Goal: Transaction & Acquisition: Obtain resource

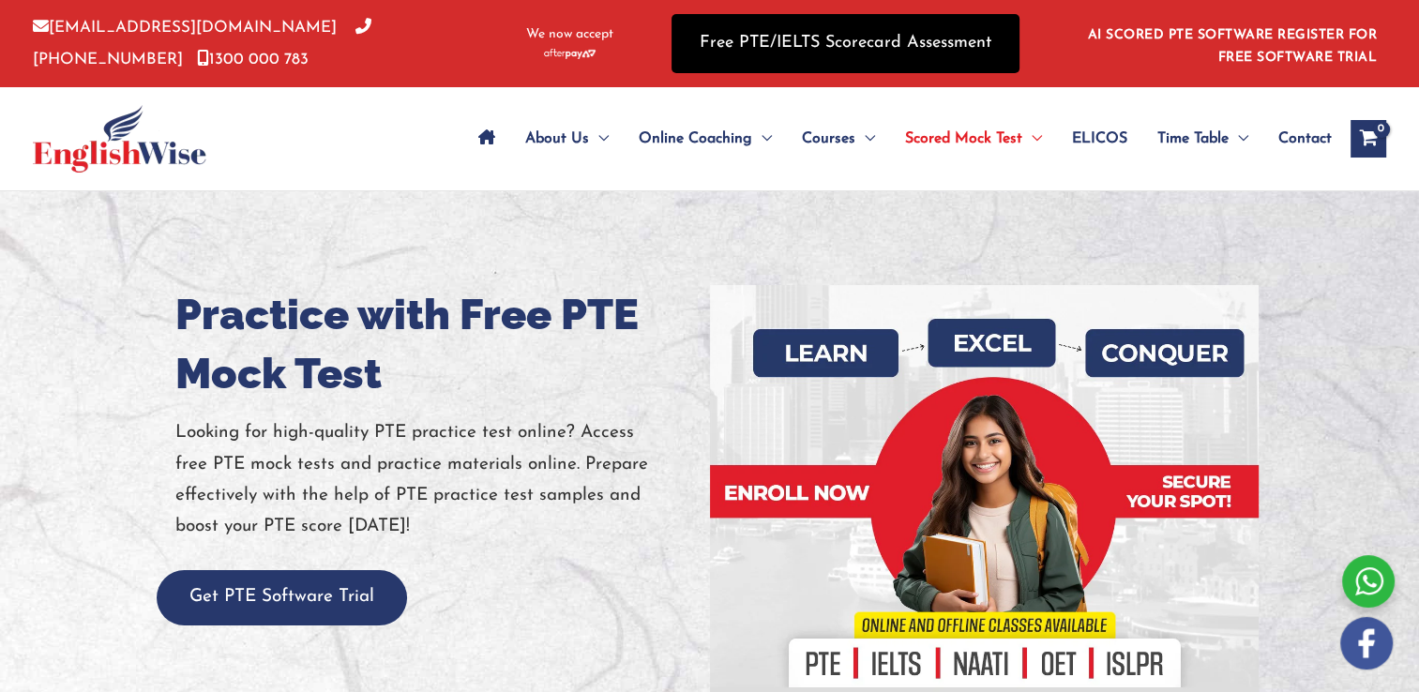
click at [962, 43] on link "Free PTE/IELTS Scorecard Assessment" at bounding box center [846, 43] width 348 height 59
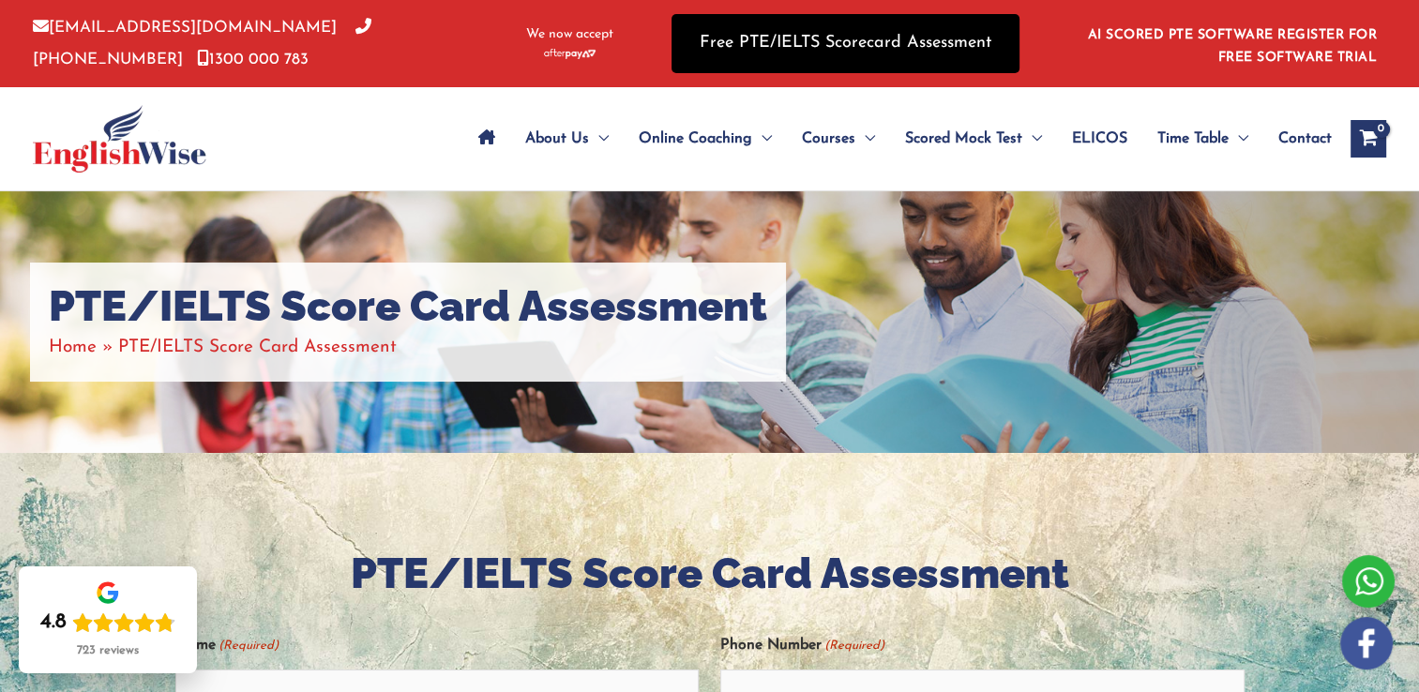
click at [797, 47] on link "Free PTE/IELTS Scorecard Assessment" at bounding box center [846, 43] width 348 height 59
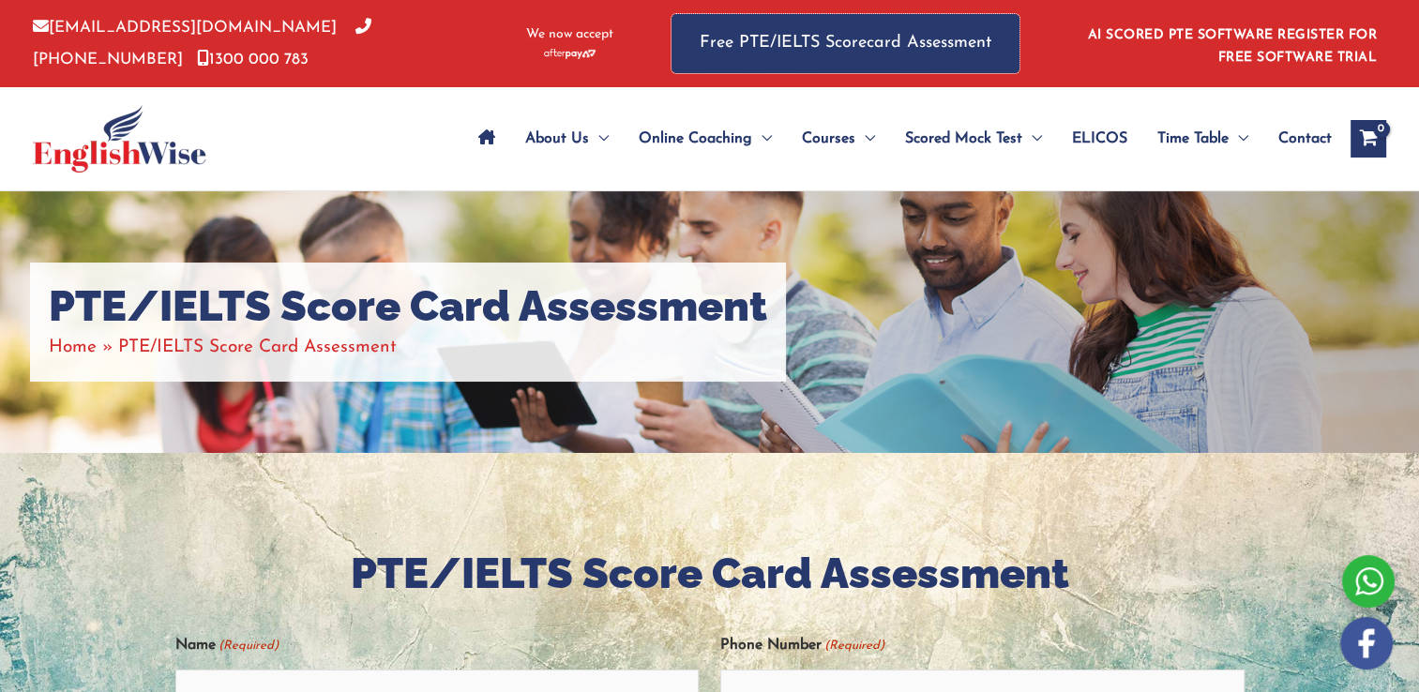
click at [797, 47] on link "Free PTE/IELTS Scorecard Assessment" at bounding box center [846, 43] width 348 height 59
